Goal: Task Accomplishment & Management: Manage account settings

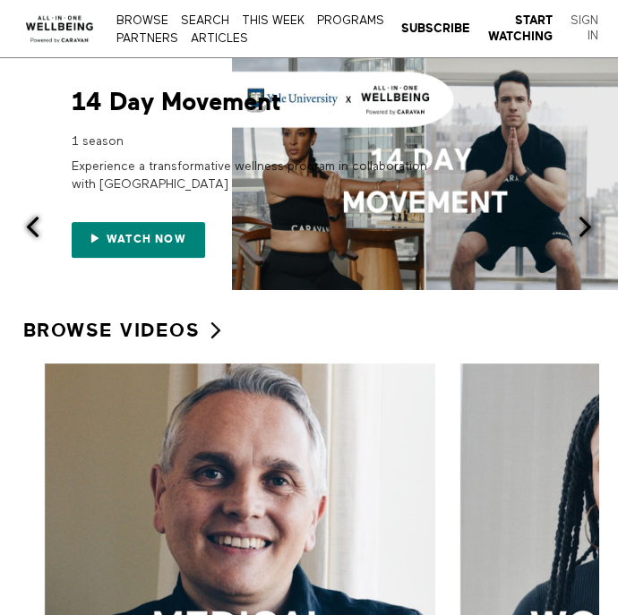
click at [587, 28] on link "Sign In" at bounding box center [584, 28] width 28 height 31
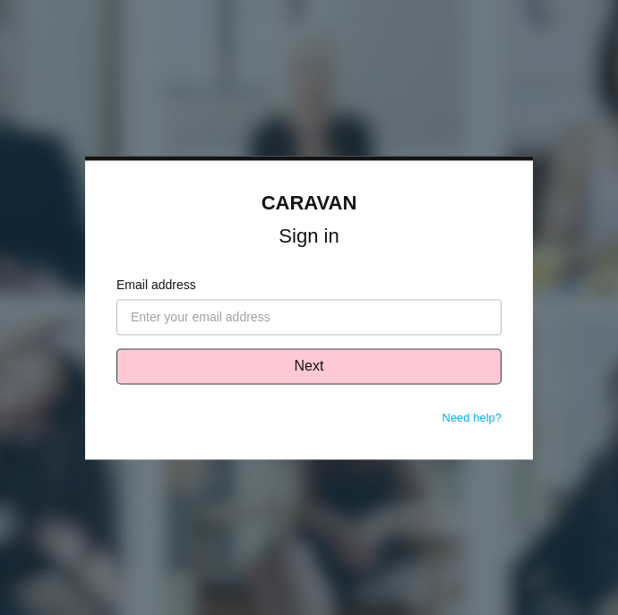
click at [320, 416] on div "CARAVAN Sign in Email address Next Need help? Password Sign in Don't know your …" at bounding box center [309, 309] width 448 height 299
click at [304, 313] on input "Email address" at bounding box center [308, 317] width 385 height 36
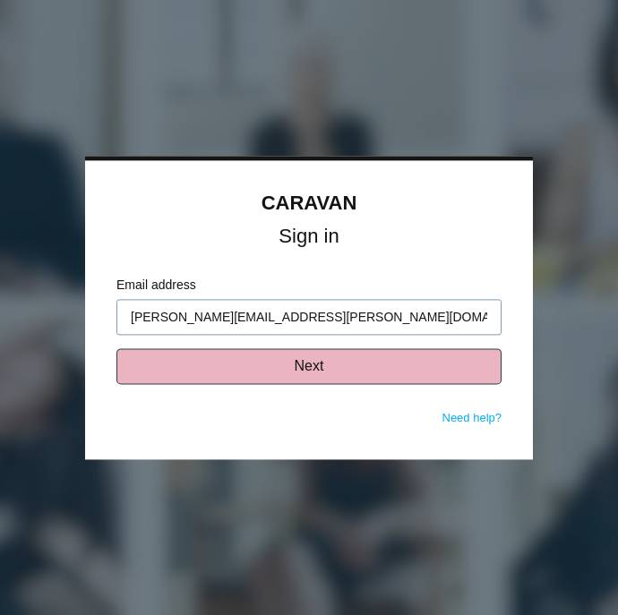
type input "vanessa.morales@americanvp.com"
click at [275, 371] on button "Next" at bounding box center [308, 366] width 385 height 36
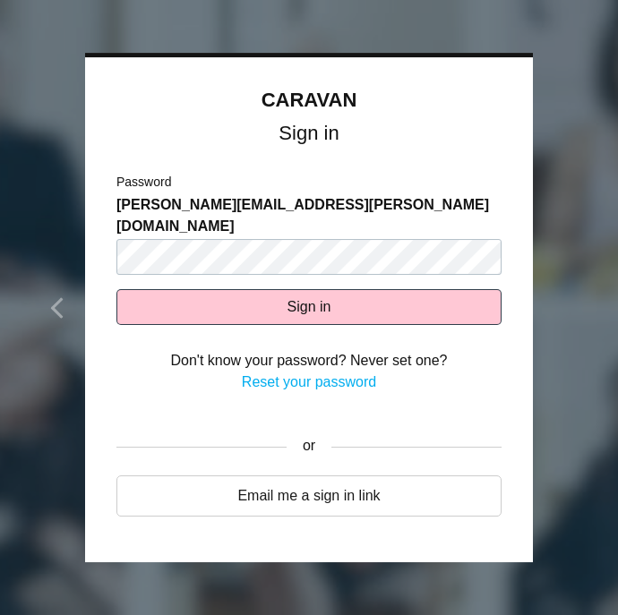
click at [288, 374] on link "Reset your password" at bounding box center [309, 381] width 134 height 15
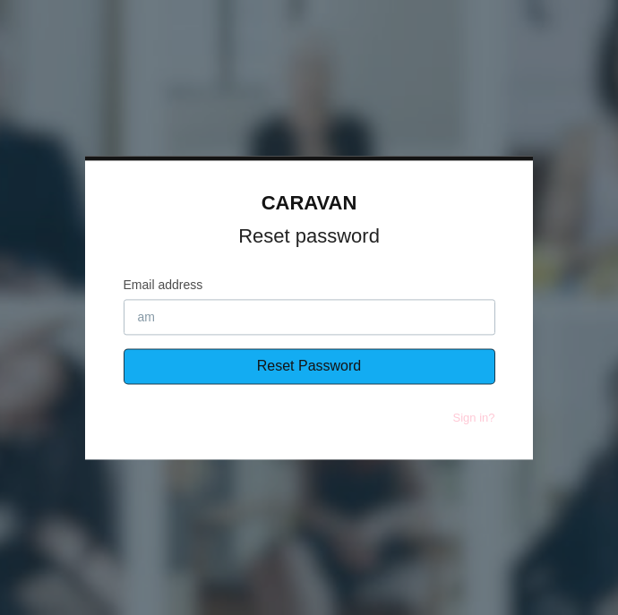
type input "a"
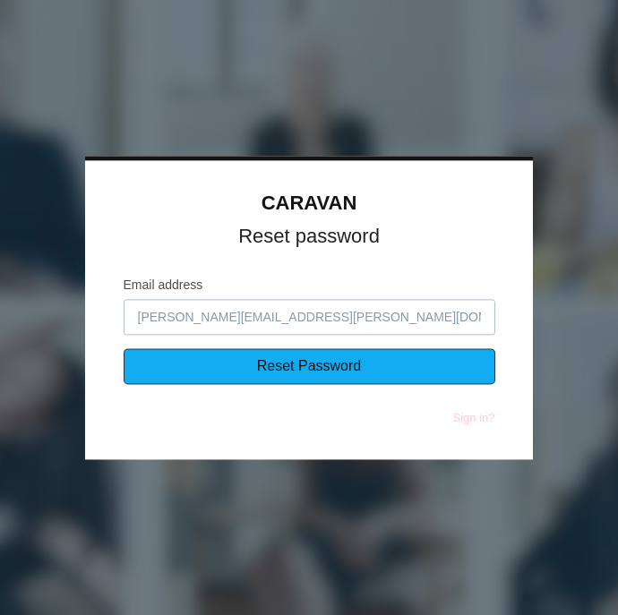
type input "[PERSON_NAME][EMAIL_ADDRESS][PERSON_NAME][DOMAIN_NAME]"
click at [264, 360] on input "Reset Password" at bounding box center [310, 366] width 372 height 36
type input "Reset Password"
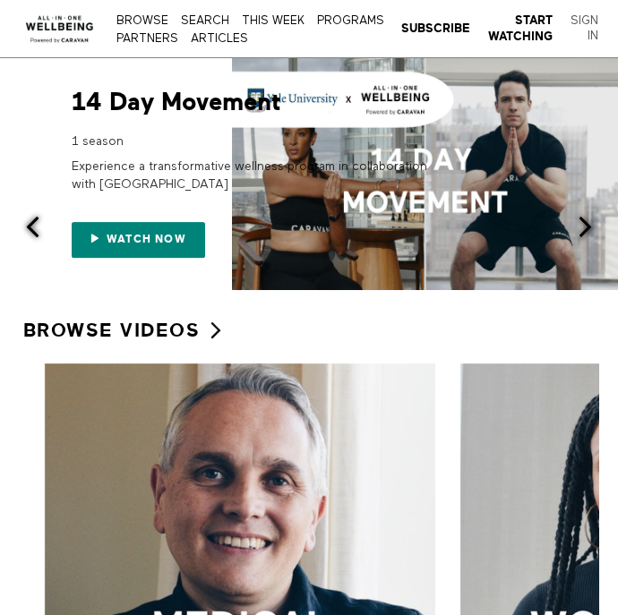
click at [588, 36] on link "Sign In" at bounding box center [584, 28] width 28 height 31
